Goal: Task Accomplishment & Management: Use online tool/utility

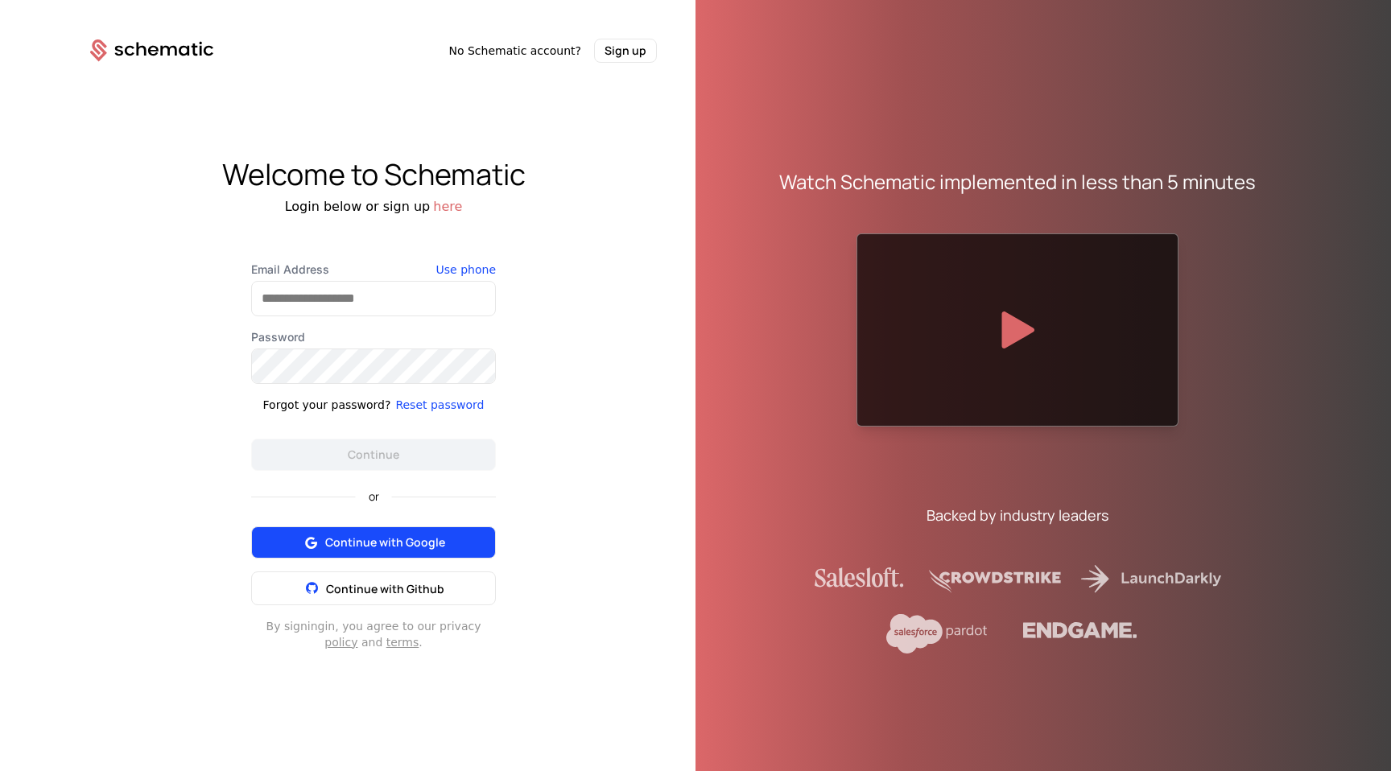
click at [420, 543] on span "Continue with Google" at bounding box center [385, 542] width 120 height 16
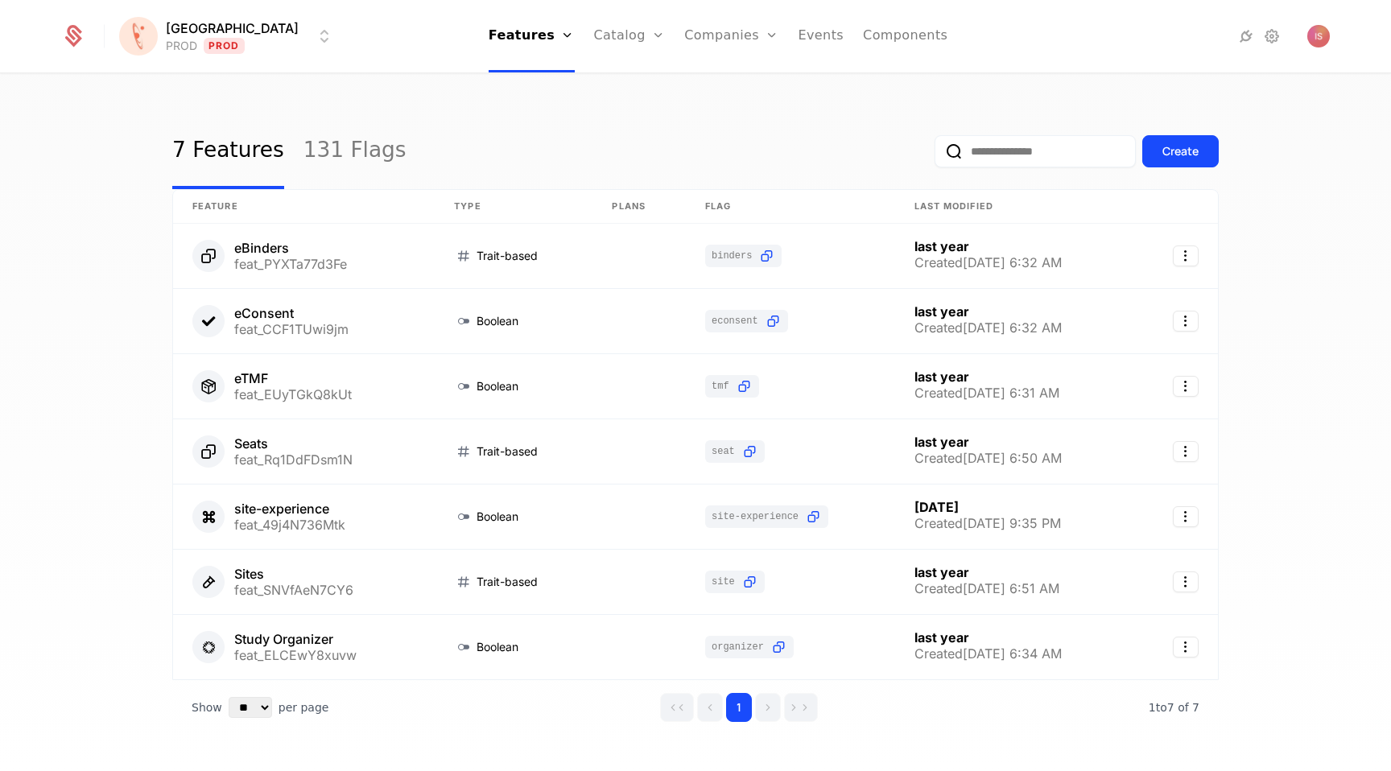
click at [220, 56] on div "Florence PROD Prod Features Features Flags Catalog Plans Add Ons Credits Config…" at bounding box center [695, 36] width 1268 height 72
click at [220, 40] on html "Florence PROD Prod Features Features Flags Catalog Plans Add Ons Credits Config…" at bounding box center [695, 385] width 1391 height 771
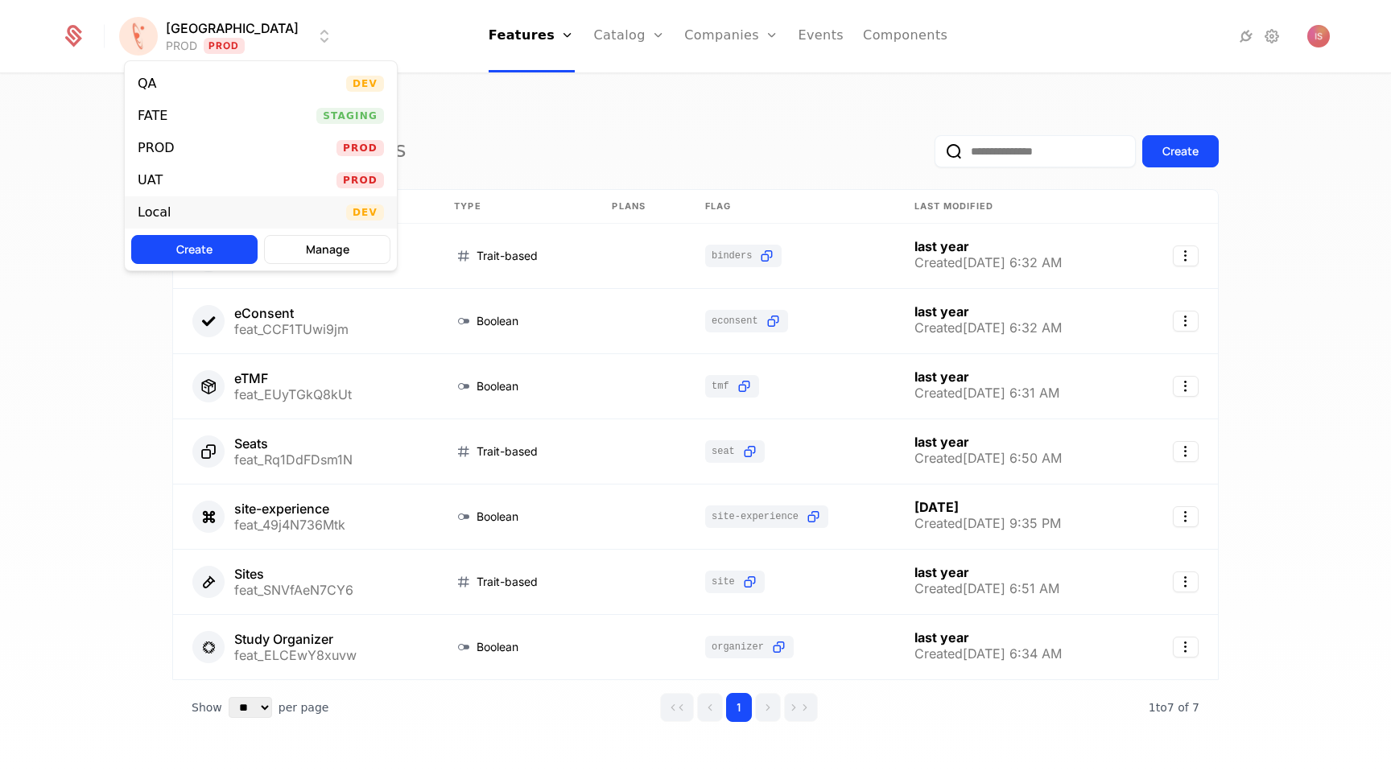
click at [226, 208] on div "Local Dev" at bounding box center [261, 212] width 272 height 32
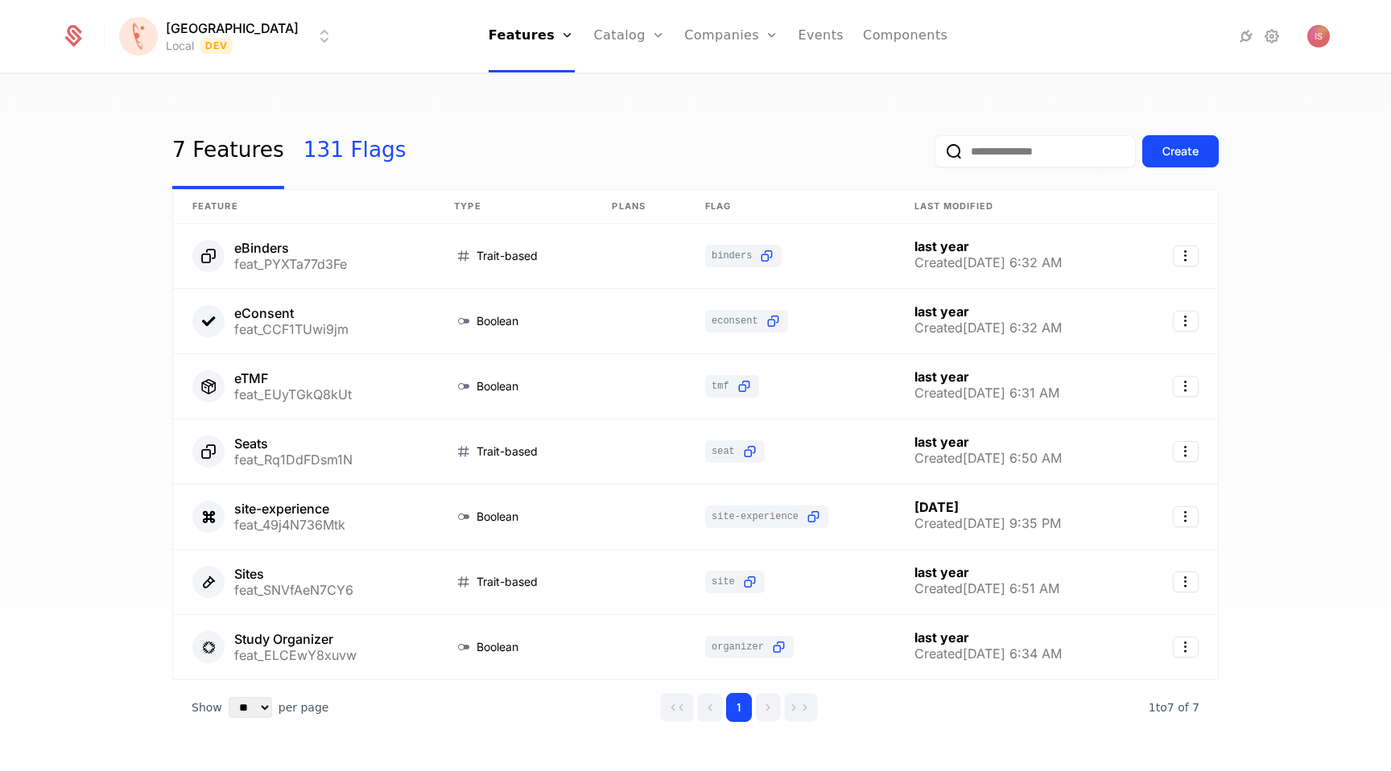
click at [330, 161] on link "131 Flags" at bounding box center [354, 151] width 103 height 76
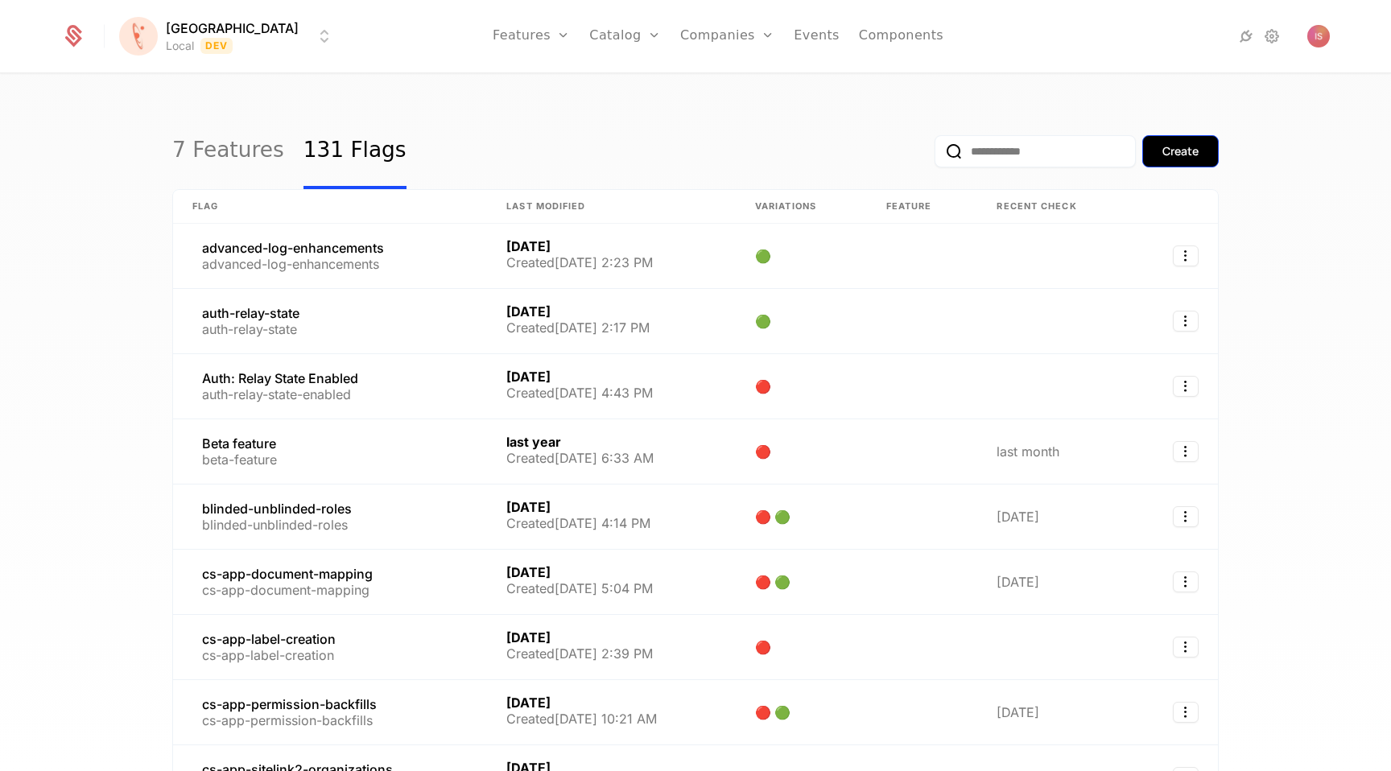
click at [1194, 156] on div "Create" at bounding box center [1180, 151] width 36 height 16
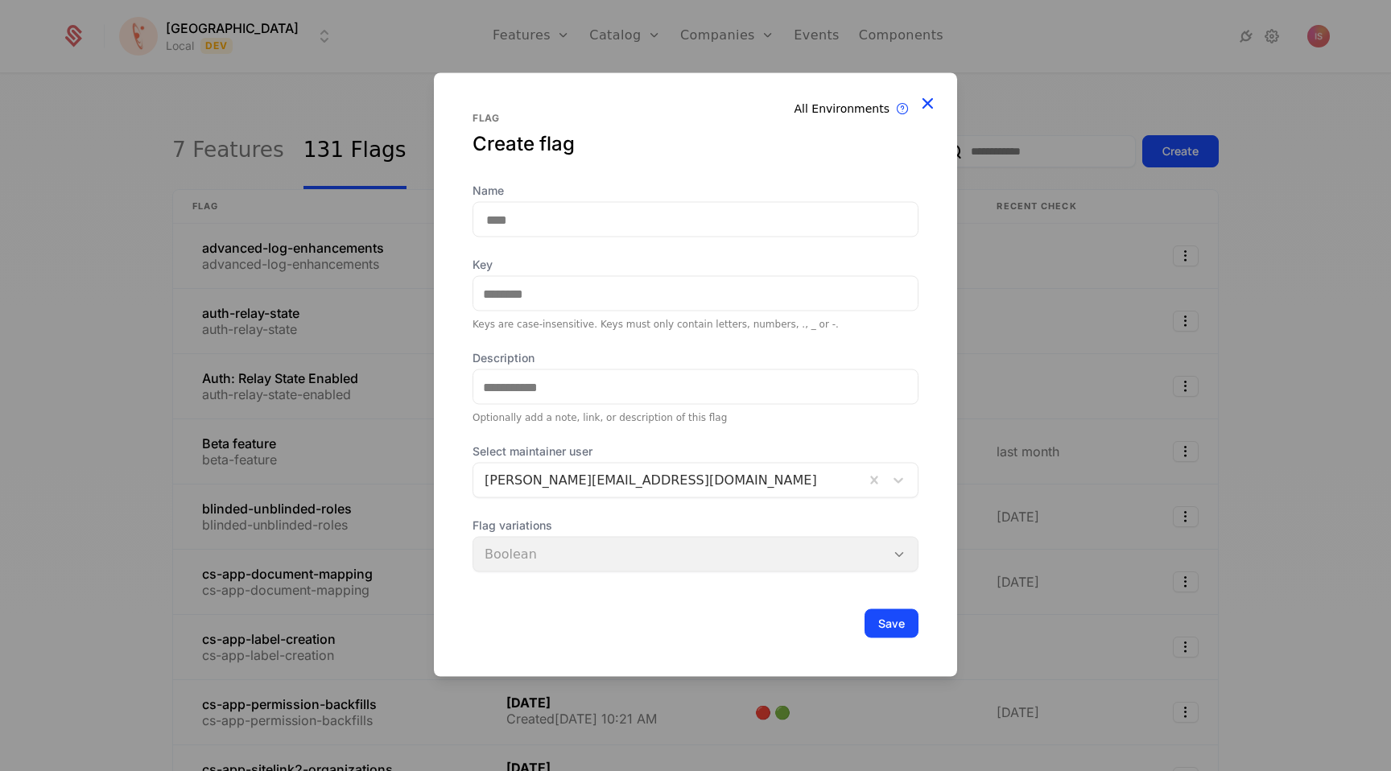
click at [924, 101] on icon at bounding box center [927, 103] width 21 height 21
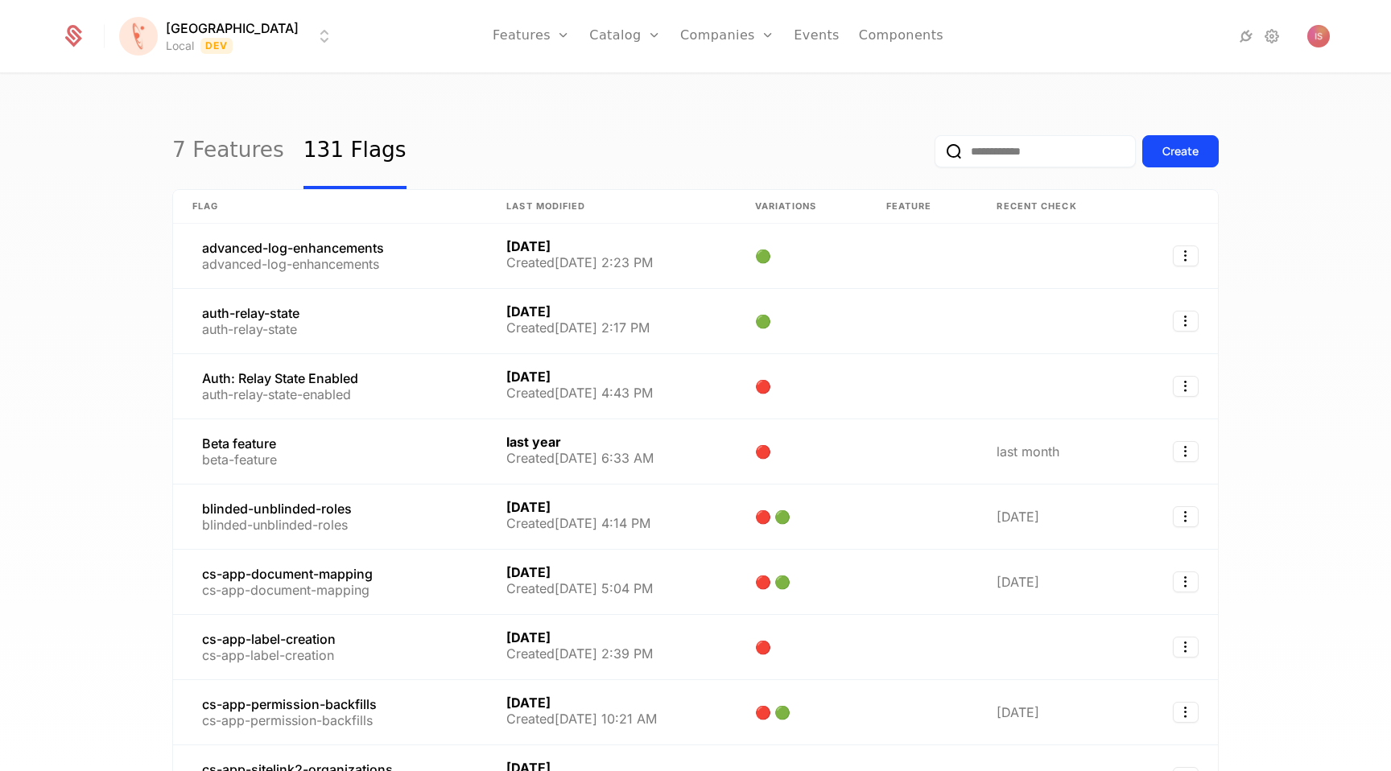
click at [1039, 146] on input "email" at bounding box center [1034, 151] width 201 height 32
type input "*******"
click at [934, 155] on button "submit" at bounding box center [934, 155] width 0 height 0
